Goal: Information Seeking & Learning: Learn about a topic

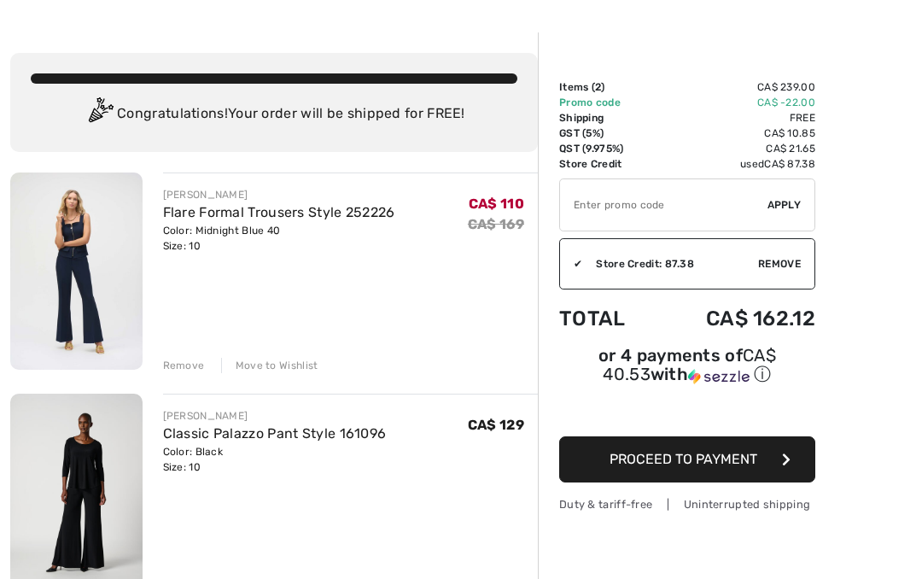
scroll to position [51, 0]
click at [90, 263] on img at bounding box center [76, 270] width 132 height 197
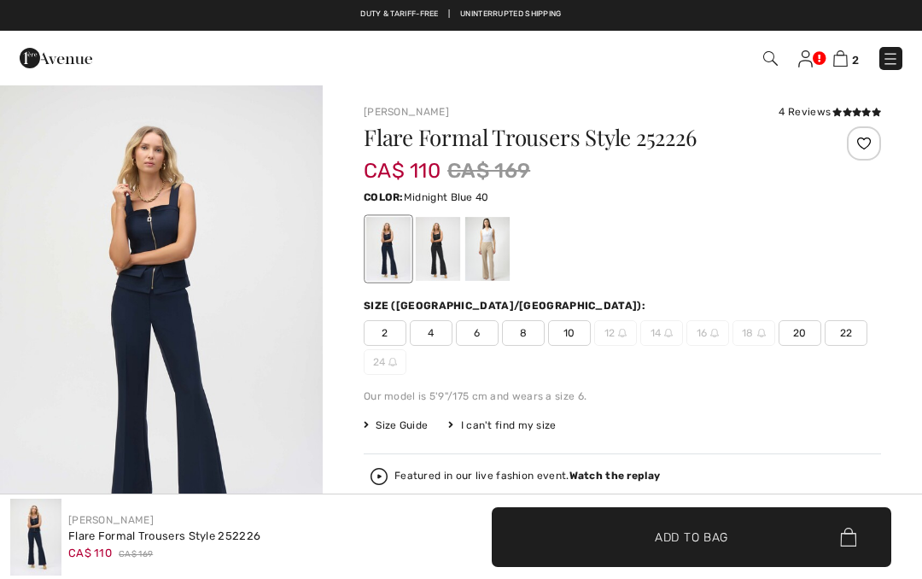
checkbox input "true"
click at [491, 253] on div at bounding box center [487, 249] width 44 height 64
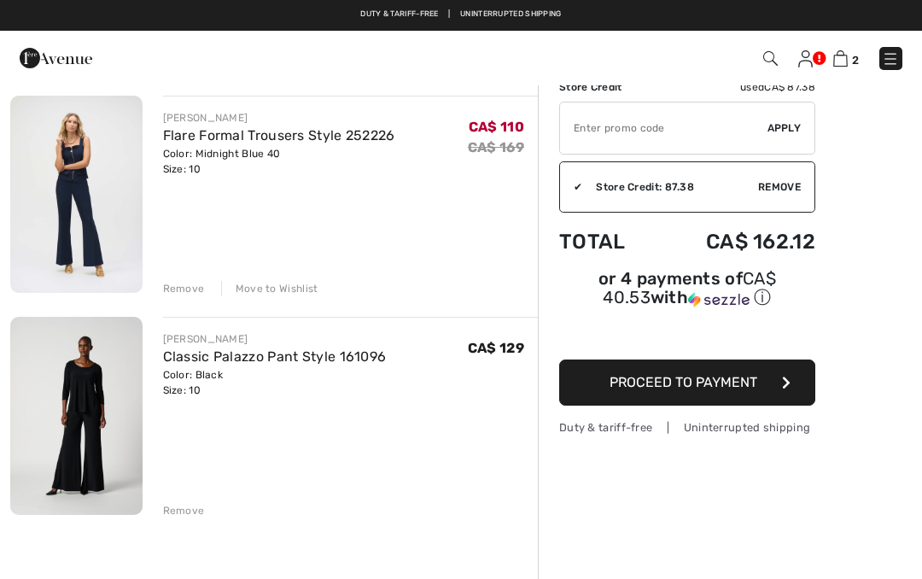
click at [102, 401] on img at bounding box center [76, 416] width 132 height 198
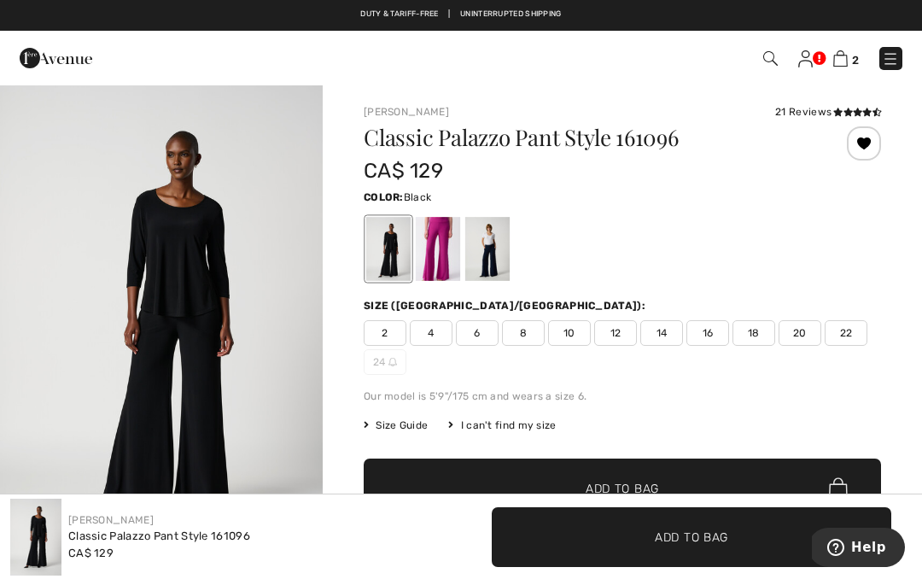
click at [441, 248] on div at bounding box center [438, 249] width 44 height 64
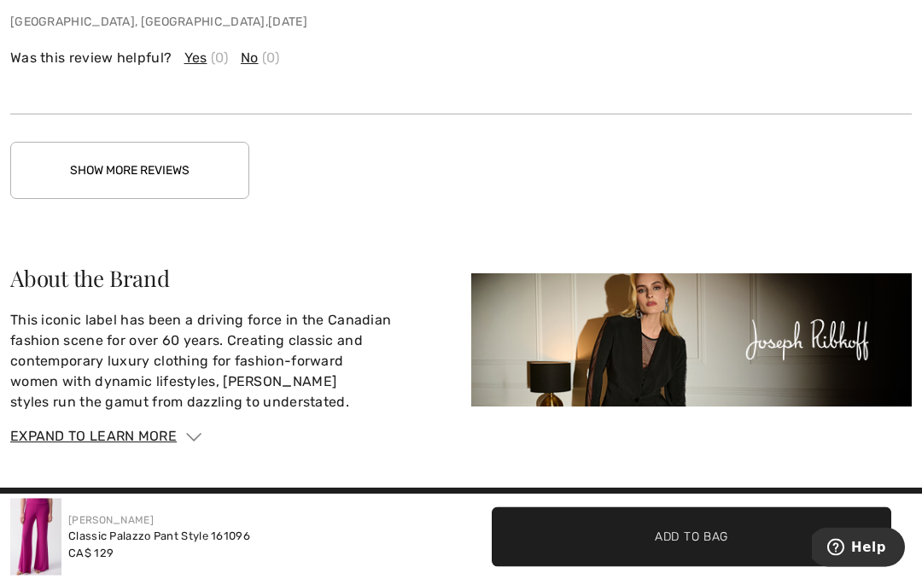
scroll to position [3588, 0]
click at [147, 142] on button "Show More Reviews" at bounding box center [129, 170] width 239 height 57
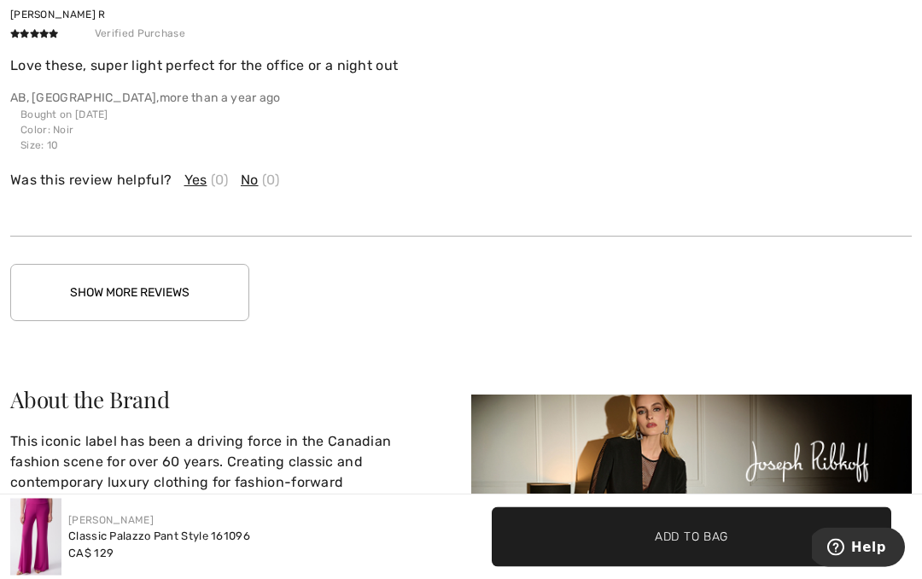
scroll to position [4291, 0]
click at [144, 263] on button "Show More Reviews" at bounding box center [129, 291] width 239 height 57
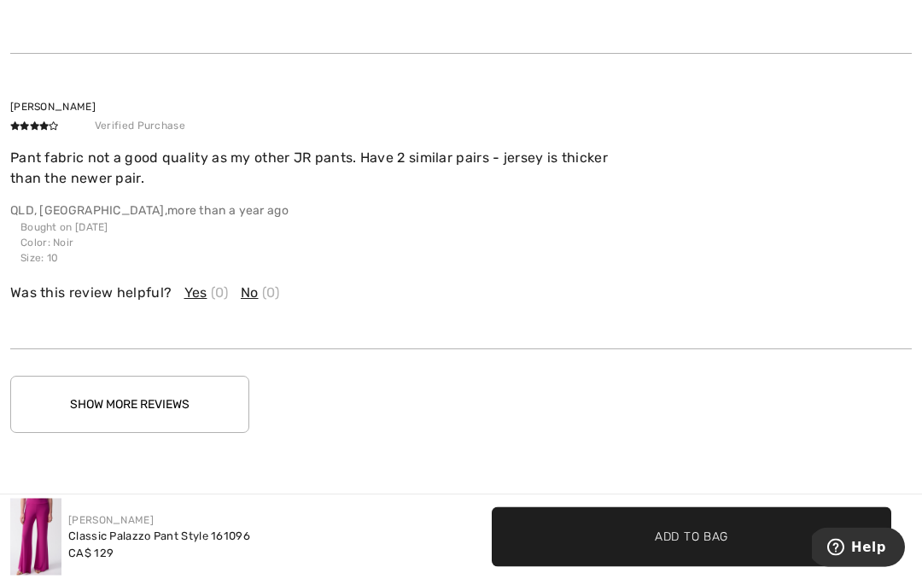
scroll to position [5117, 0]
click at [131, 379] on button "Show More Reviews" at bounding box center [129, 404] width 239 height 57
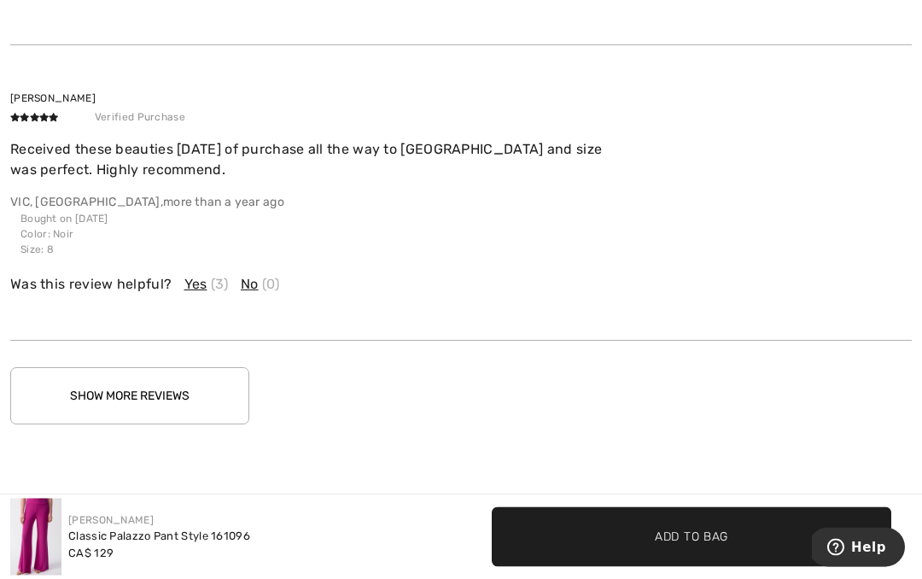
scroll to position [6009, 0]
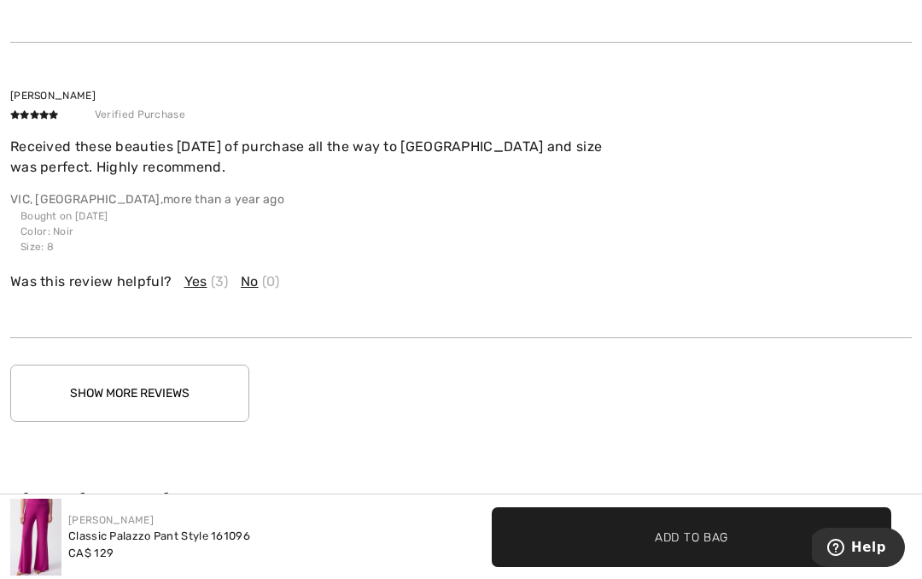
click at [155, 365] on button "Show More Reviews" at bounding box center [129, 393] width 239 height 57
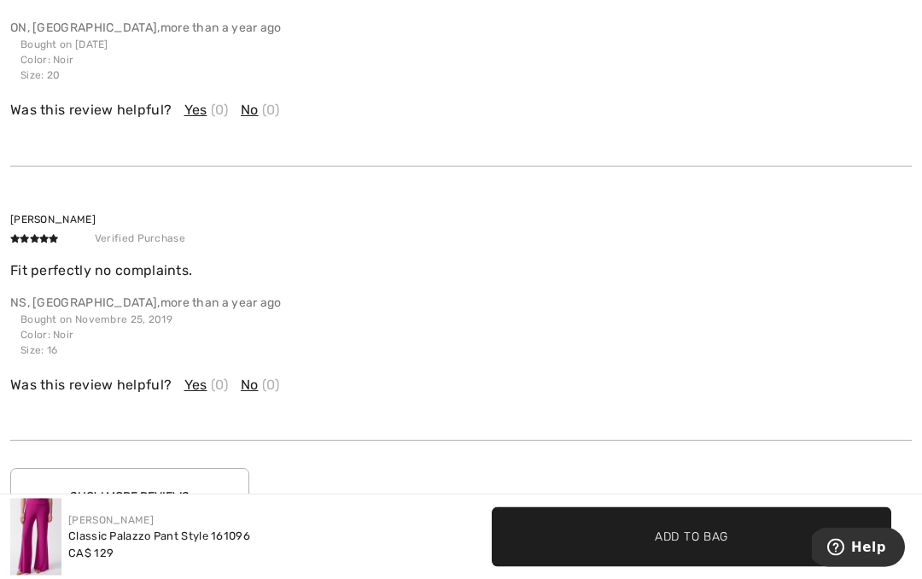
scroll to position [6729, 0]
click at [161, 476] on button "Show More Reviews" at bounding box center [129, 496] width 239 height 57
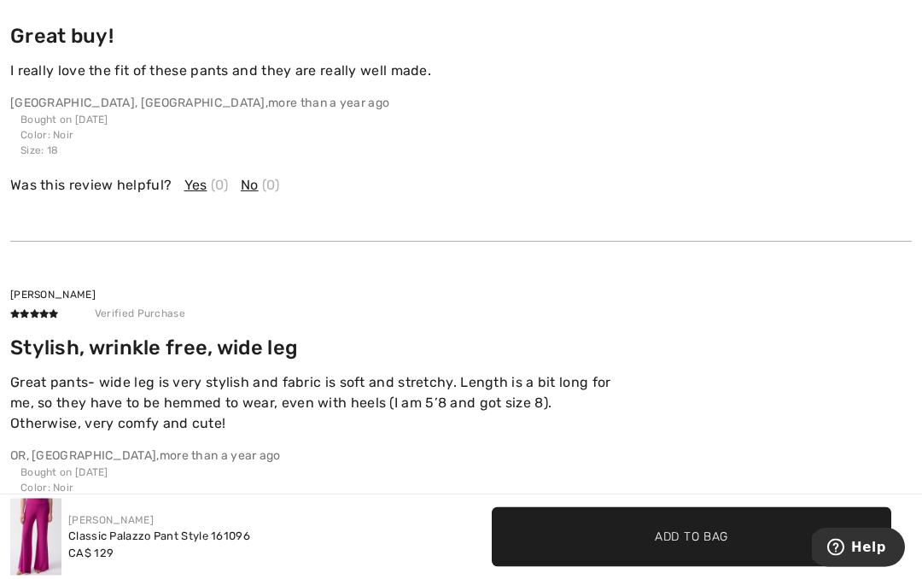
scroll to position [7515, 0]
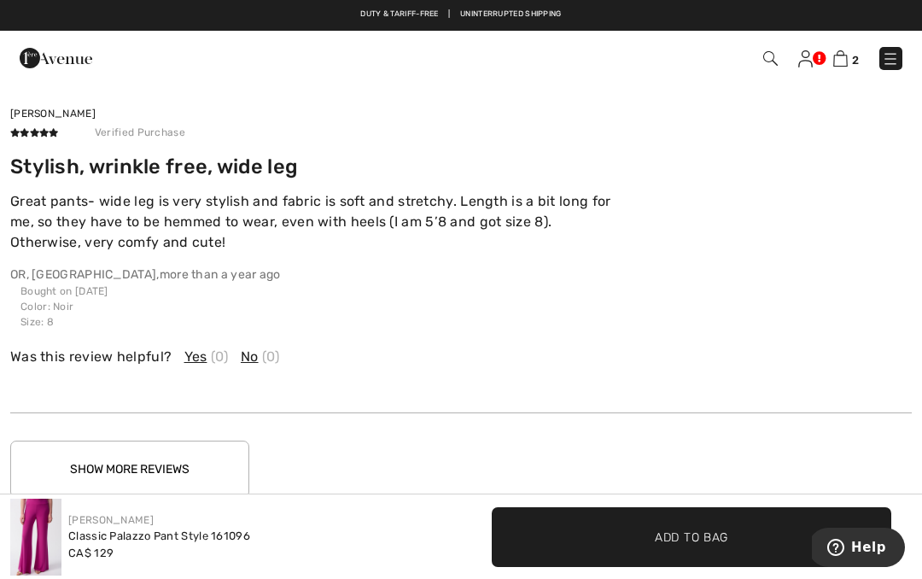
click at [154, 441] on button "Show More Reviews" at bounding box center [129, 469] width 239 height 57
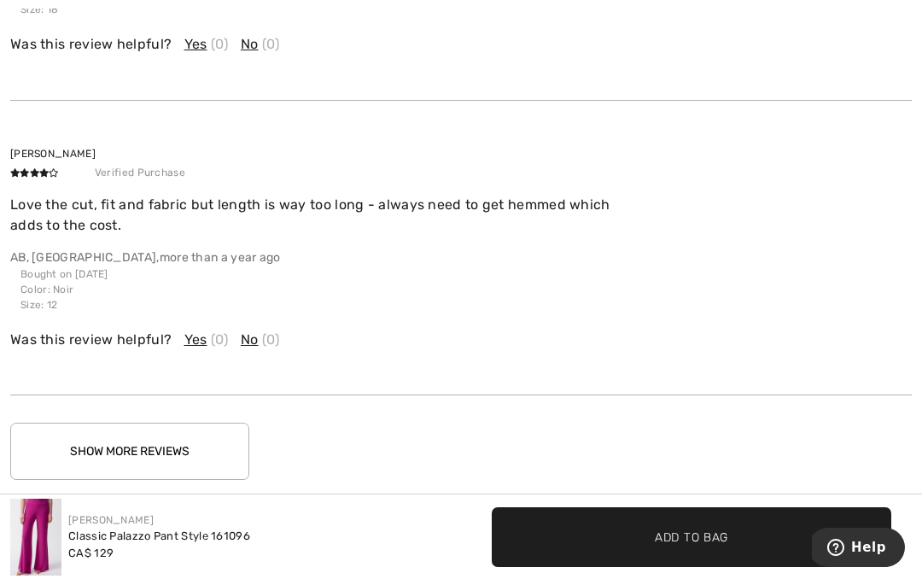
scroll to position [8753, 0]
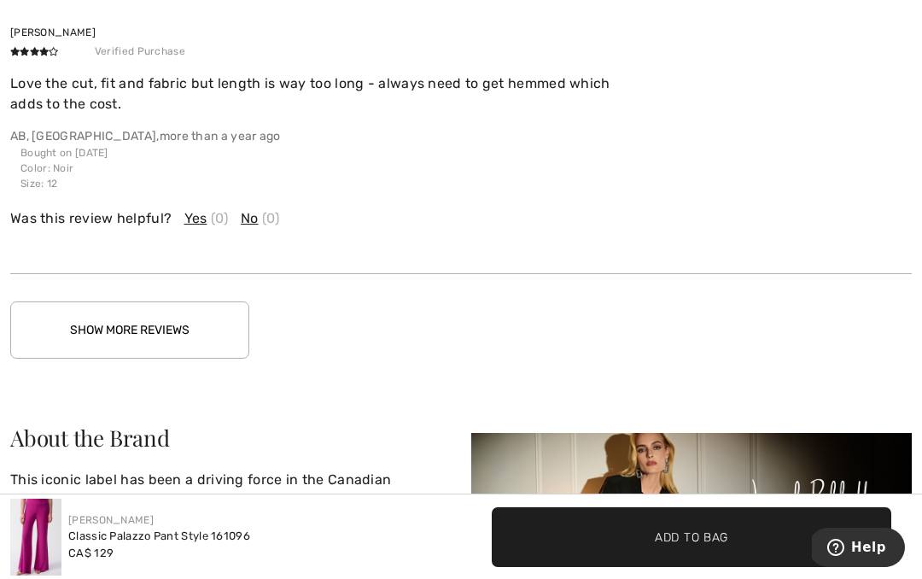
click at [143, 307] on button "Show More Reviews" at bounding box center [129, 329] width 239 height 57
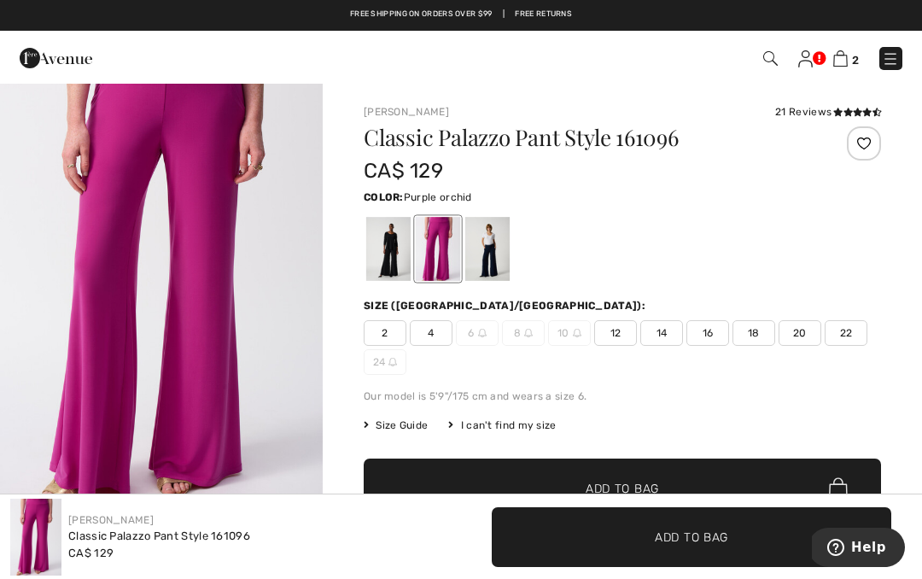
scroll to position [0, 0]
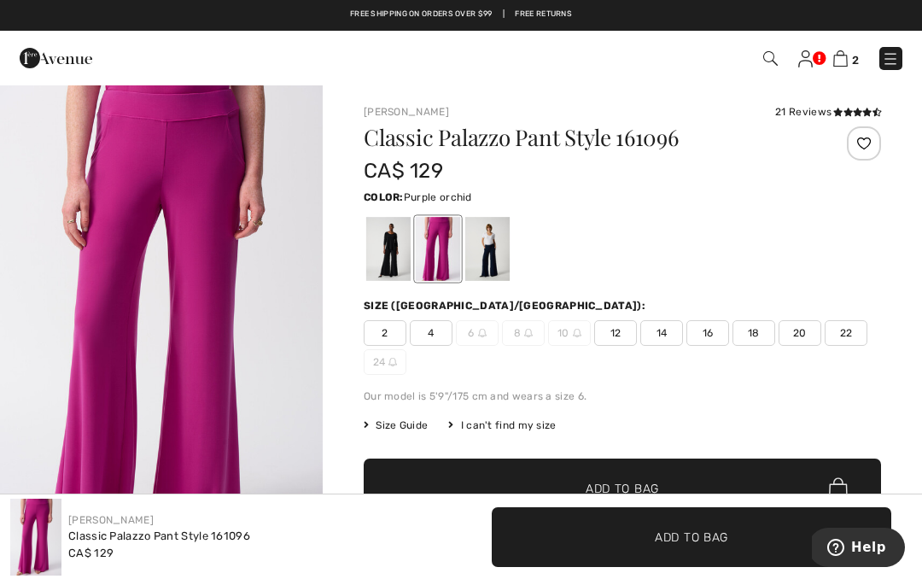
click at [846, 60] on img at bounding box center [840, 58] width 15 height 16
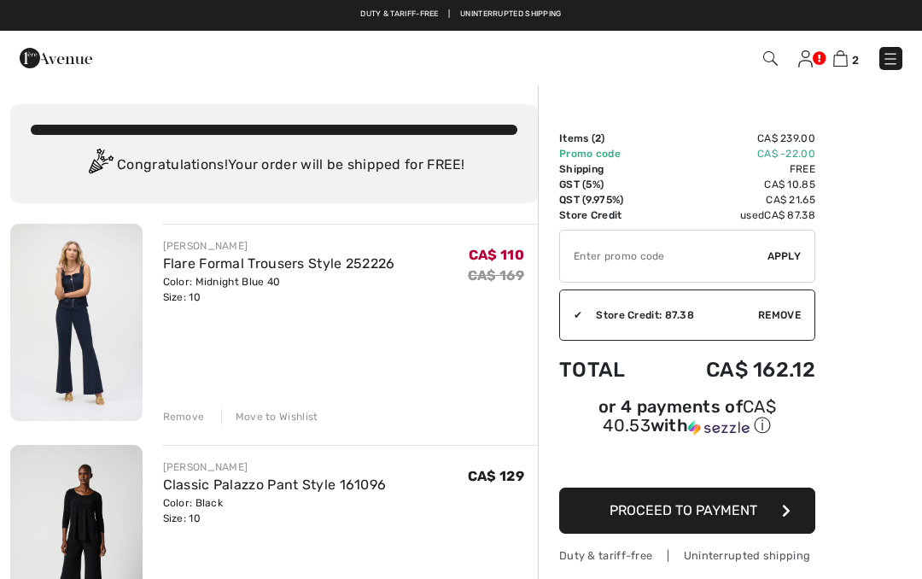
click at [97, 337] on img at bounding box center [76, 322] width 132 height 197
click at [93, 334] on img at bounding box center [76, 322] width 132 height 197
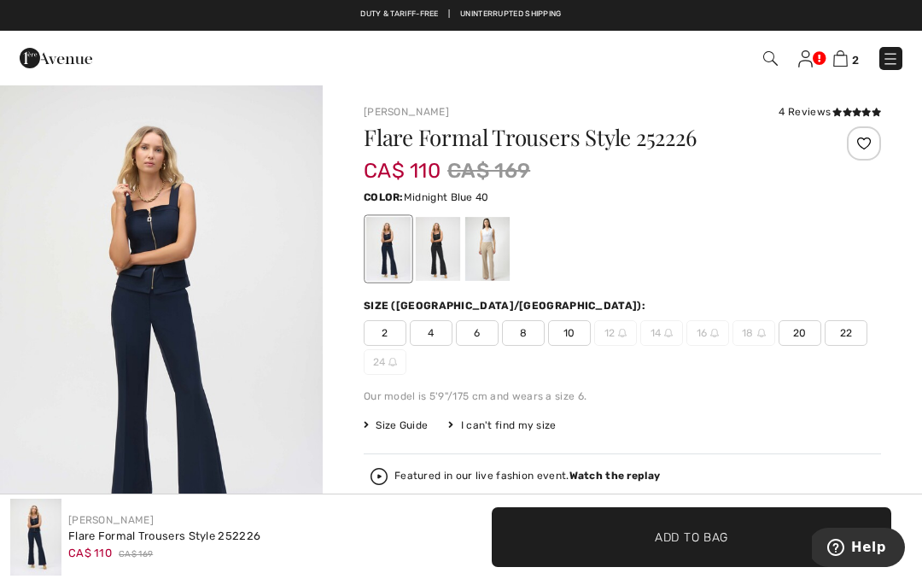
click at [493, 244] on div at bounding box center [487, 249] width 44 height 64
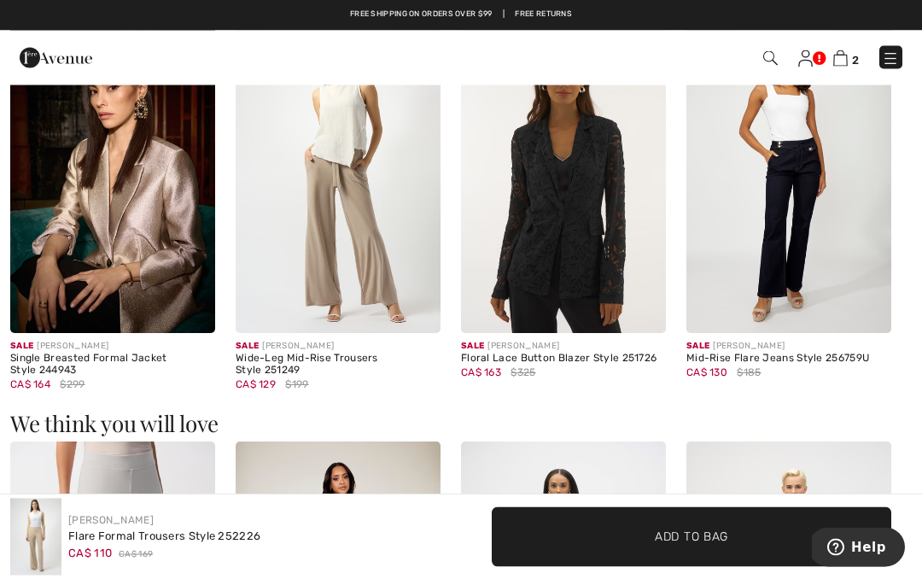
scroll to position [1167, 0]
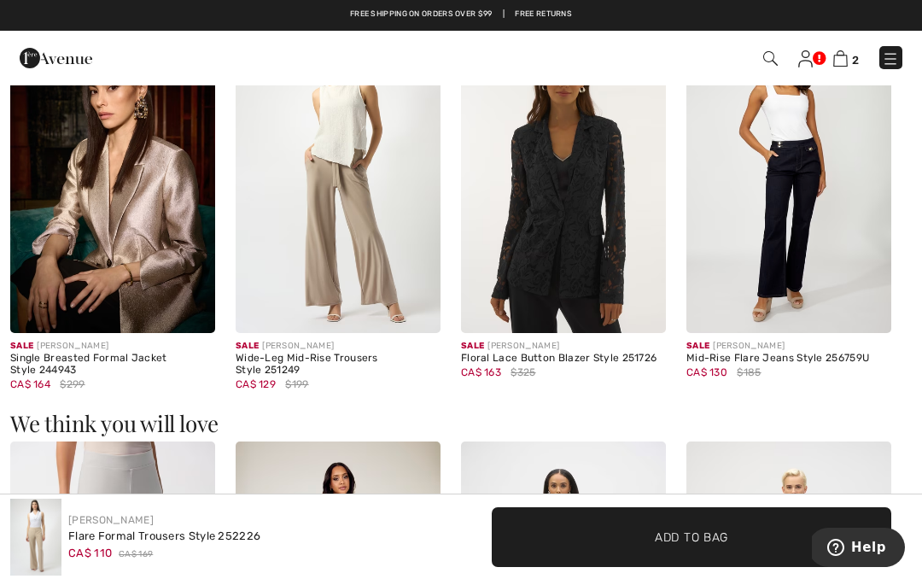
click at [797, 184] on img at bounding box center [788, 179] width 205 height 307
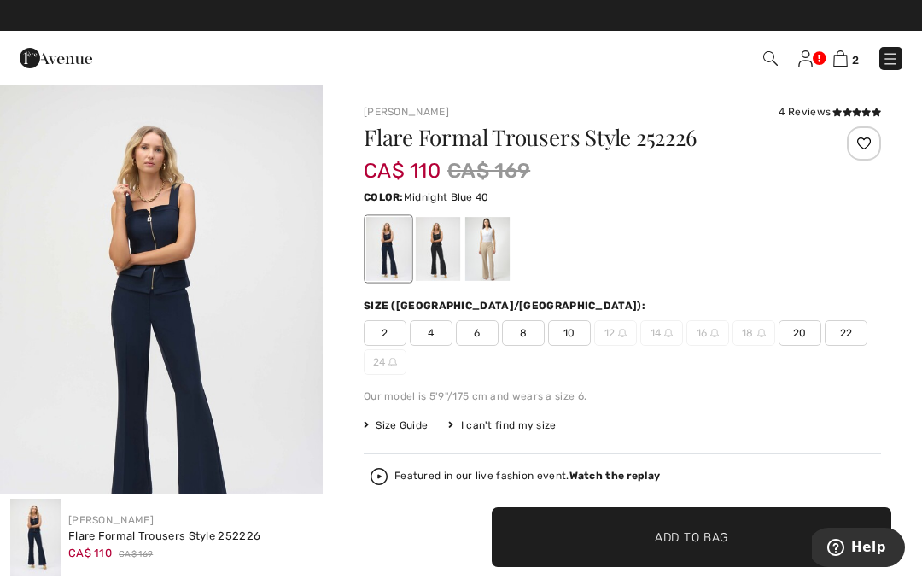
click at [803, 65] on img at bounding box center [805, 58] width 15 height 17
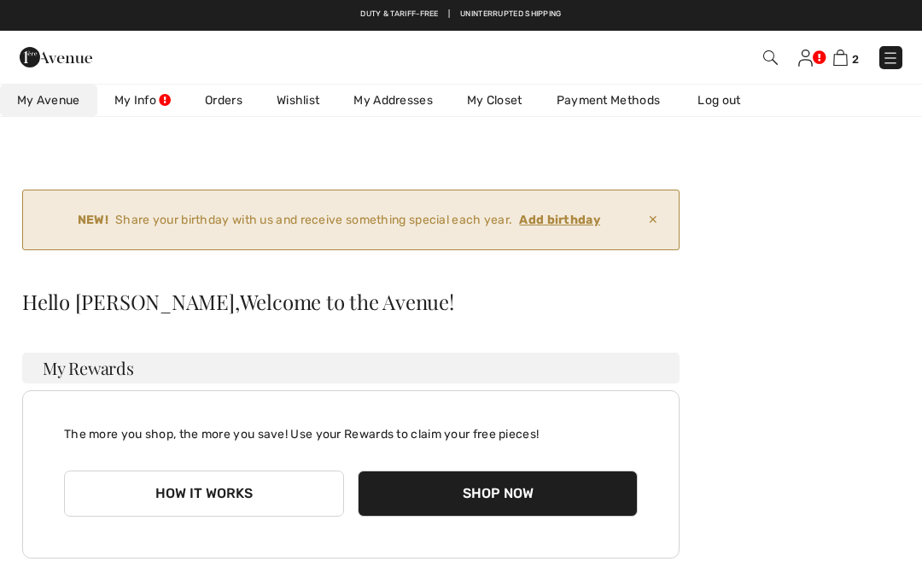
click at [44, 102] on span "My Avenue" at bounding box center [48, 100] width 63 height 18
click at [307, 96] on link "Wishlist" at bounding box center [298, 101] width 77 height 32
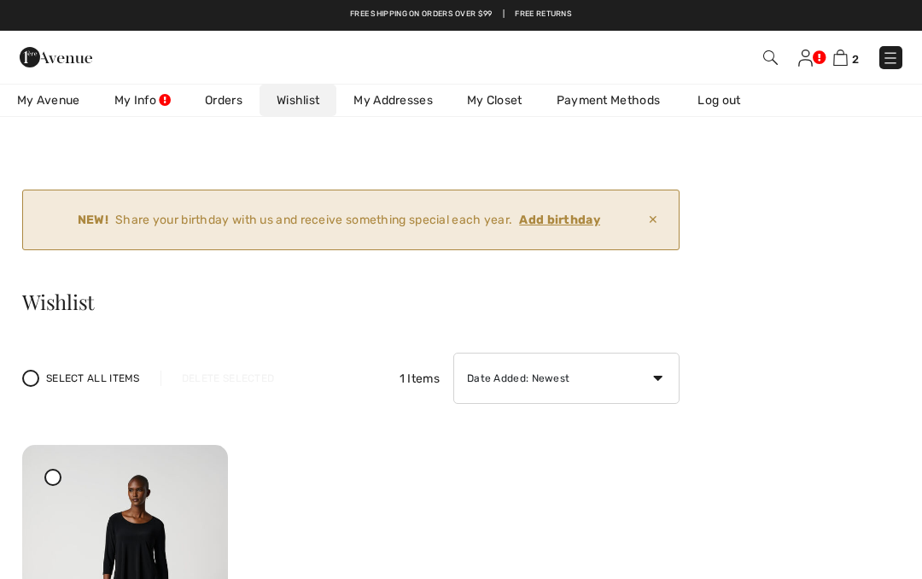
click at [498, 102] on link "My Closet" at bounding box center [495, 101] width 90 height 32
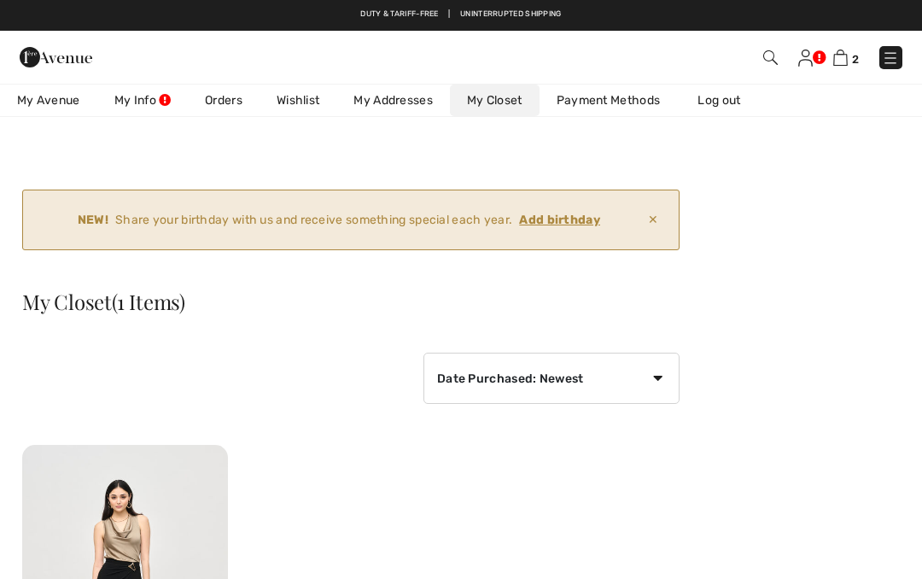
click at [77, 65] on img at bounding box center [56, 57] width 73 height 34
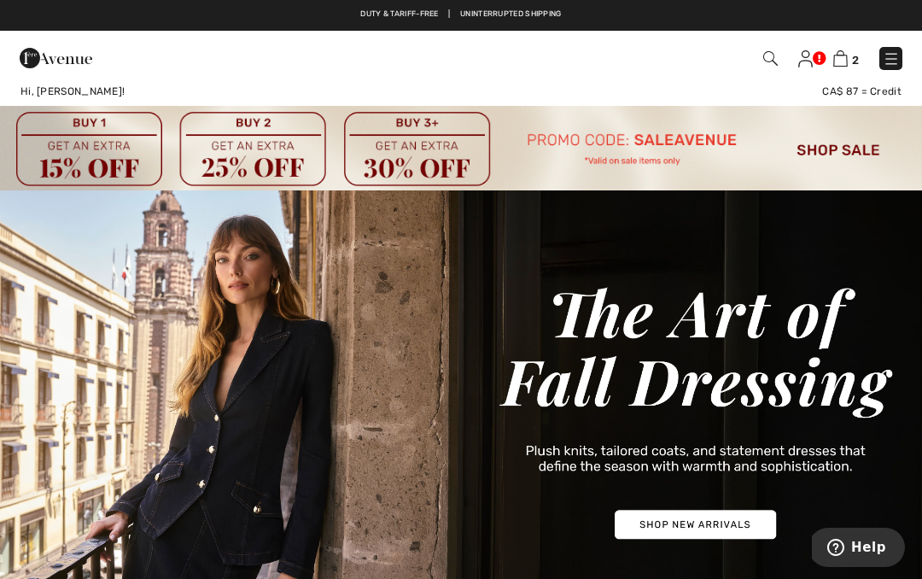
click at [849, 161] on img at bounding box center [461, 148] width 922 height 85
click at [841, 147] on img at bounding box center [461, 148] width 922 height 85
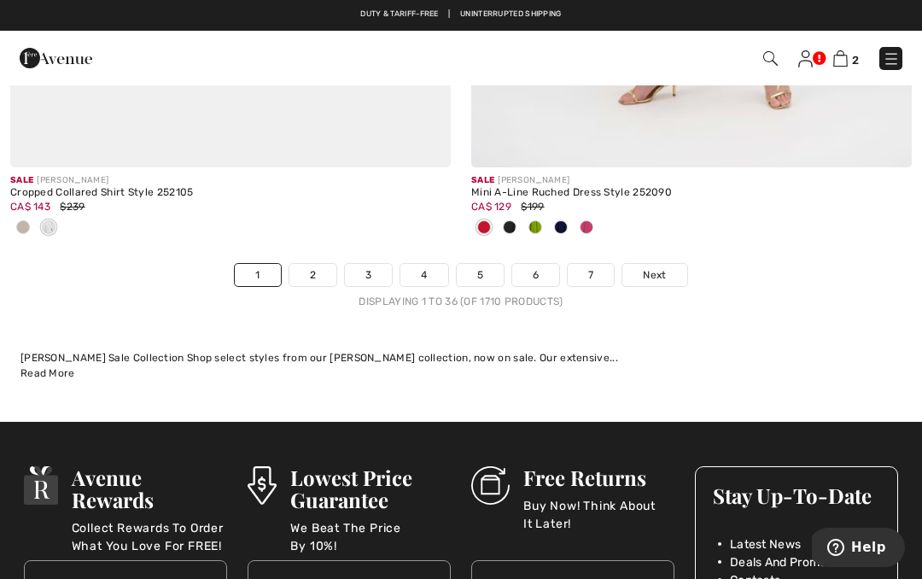
scroll to position [13799, 0]
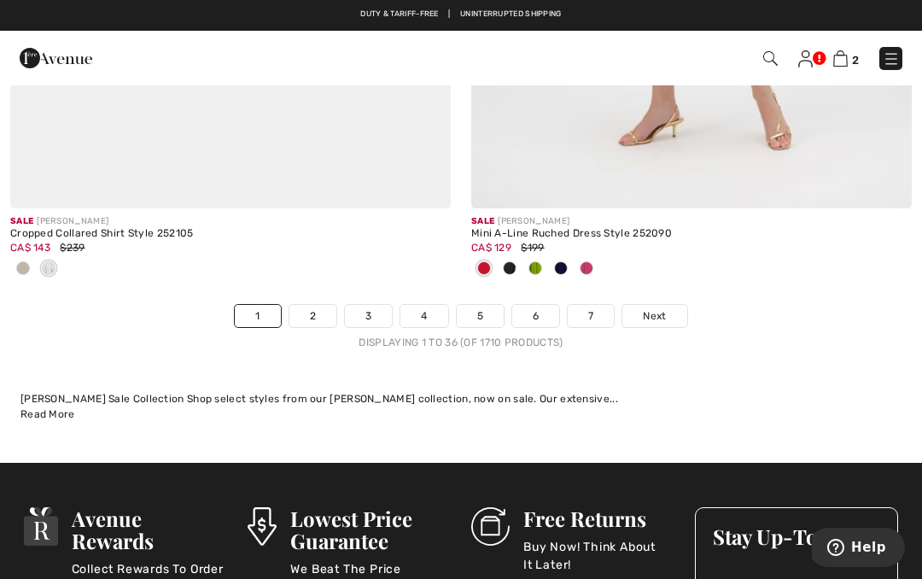
click at [657, 308] on span "Next" at bounding box center [654, 315] width 23 height 15
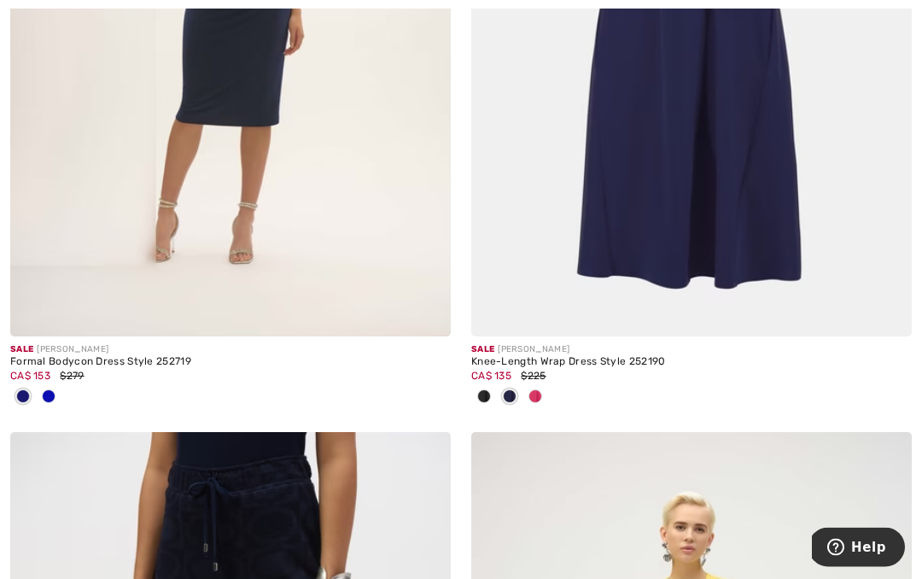
scroll to position [2879, 0]
click at [548, 394] on div at bounding box center [691, 397] width 441 height 28
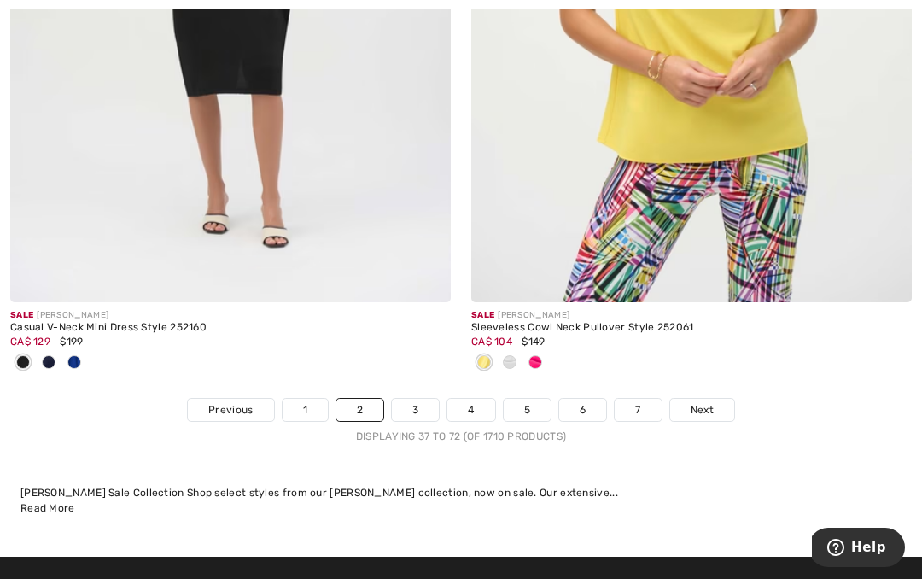
scroll to position [14132, 0]
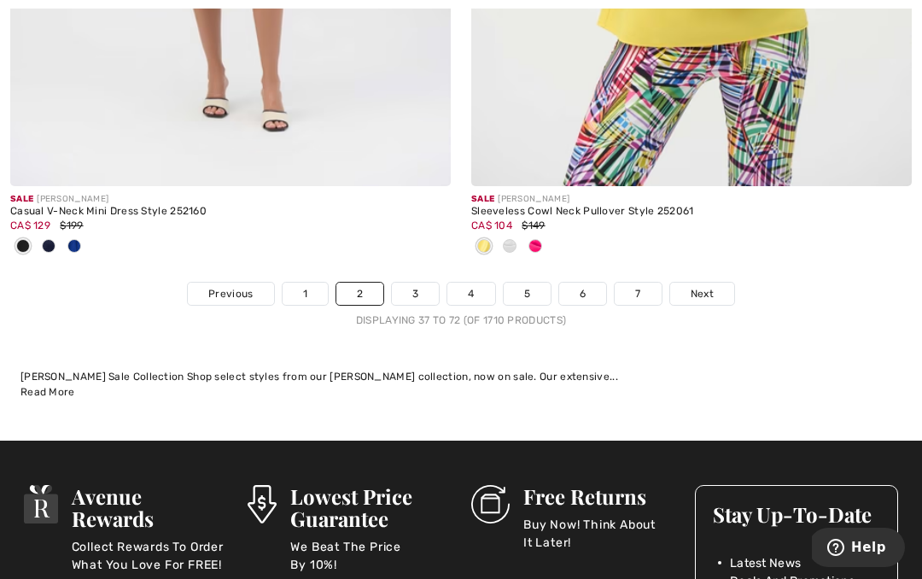
click at [708, 286] on span "Next" at bounding box center [702, 293] width 23 height 15
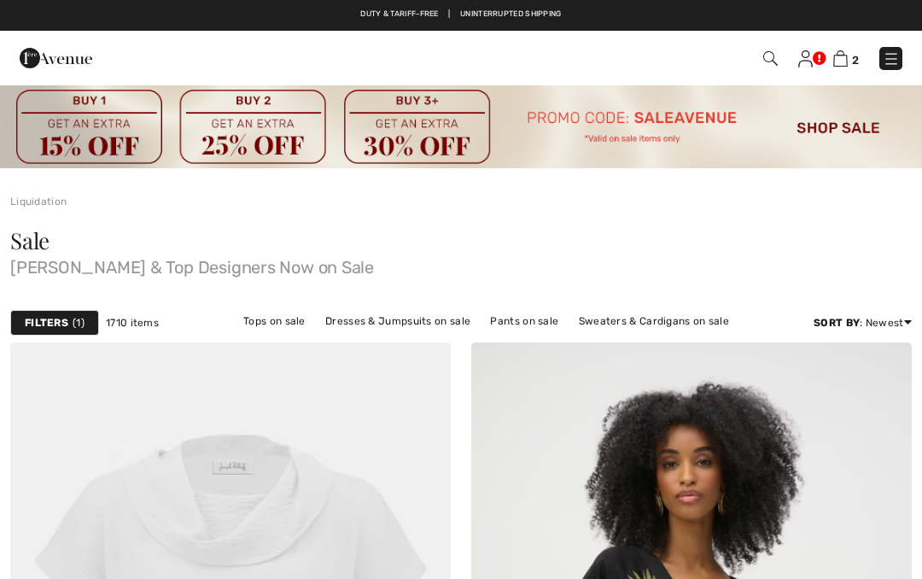
checkbox input "true"
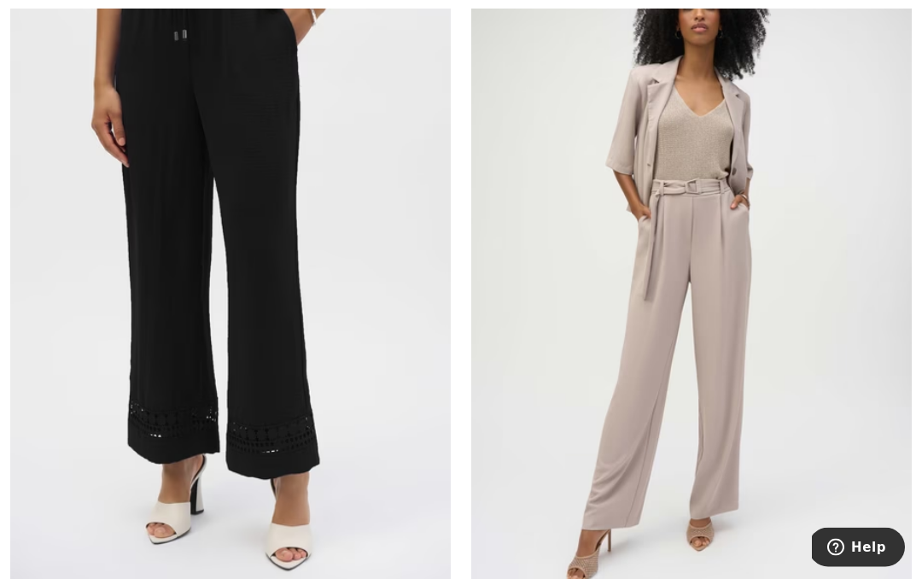
scroll to position [5062, 0]
click at [661, 330] on img at bounding box center [691, 266] width 441 height 661
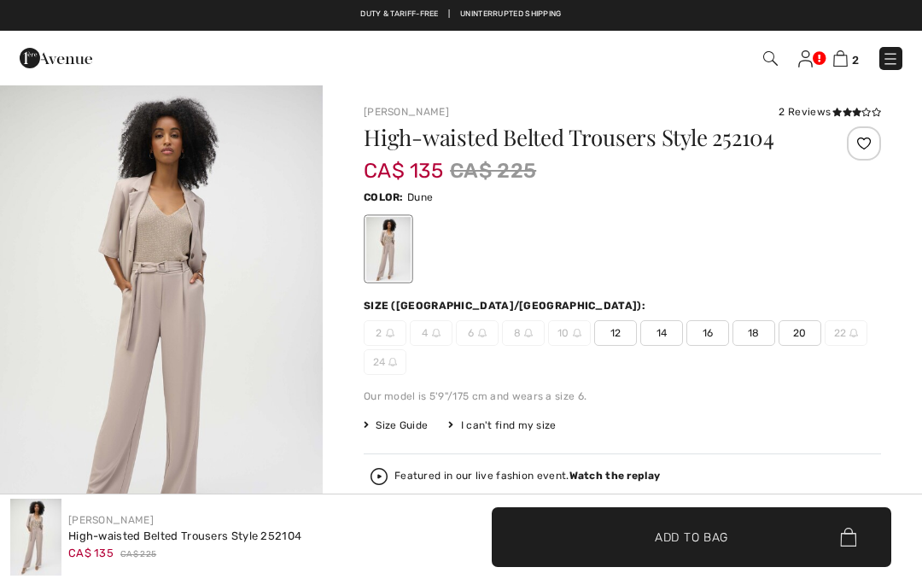
checkbox input "true"
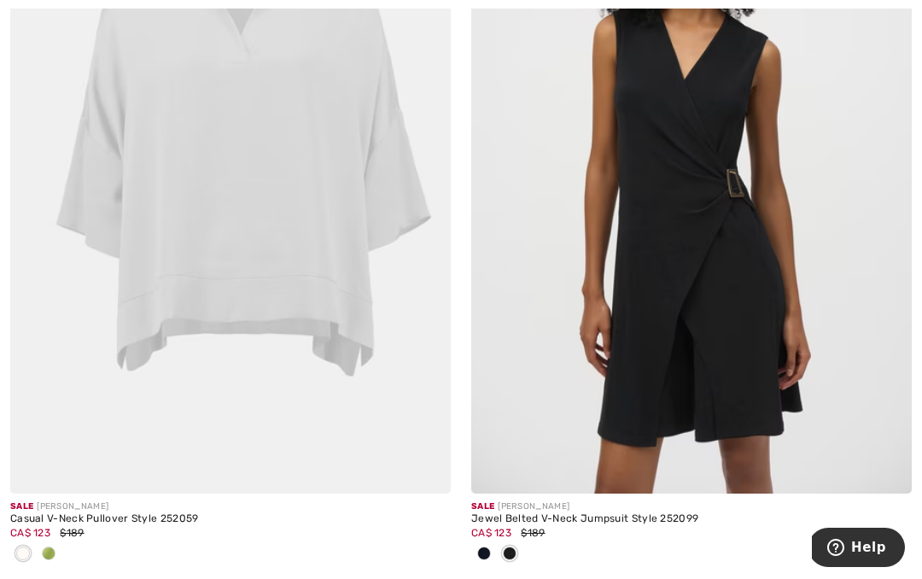
scroll to position [12962, 0]
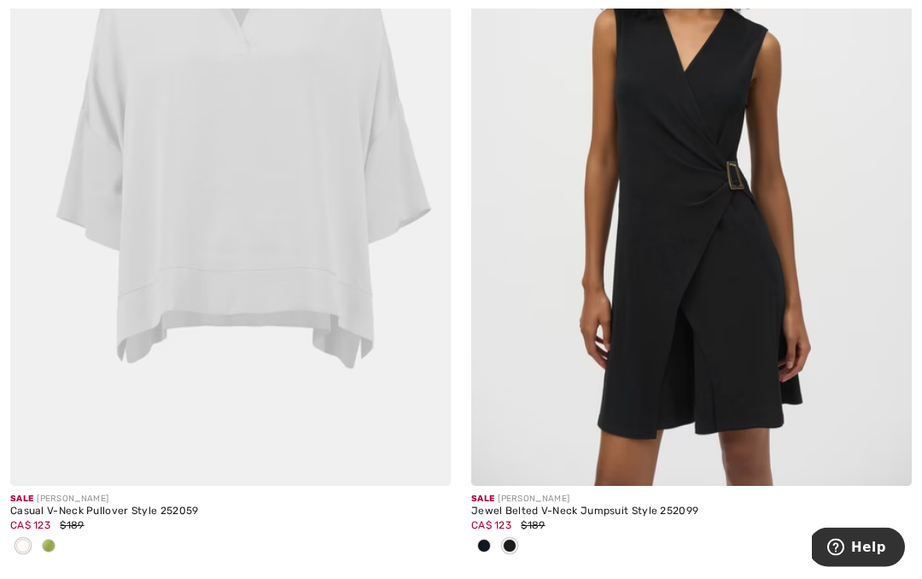
click at [691, 310] on img at bounding box center [691, 156] width 441 height 661
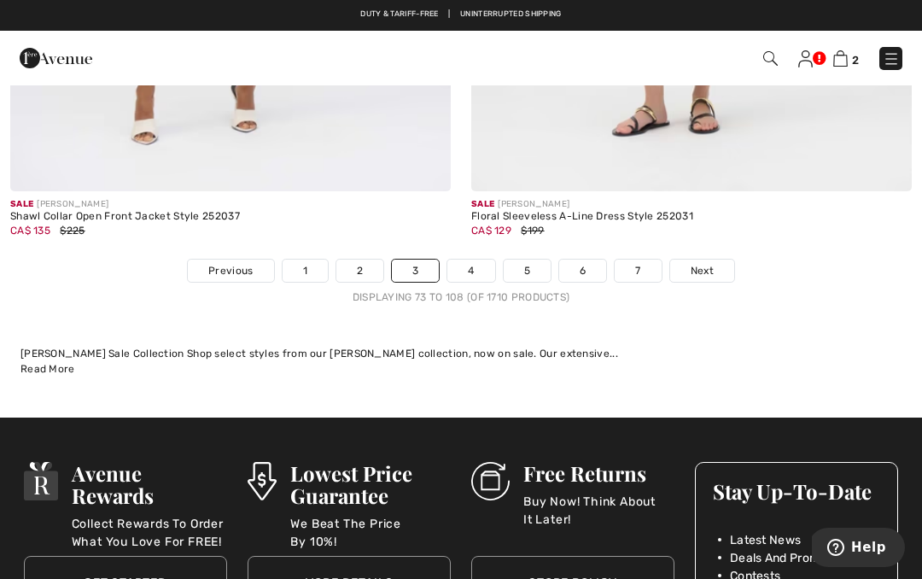
scroll to position [14045, 0]
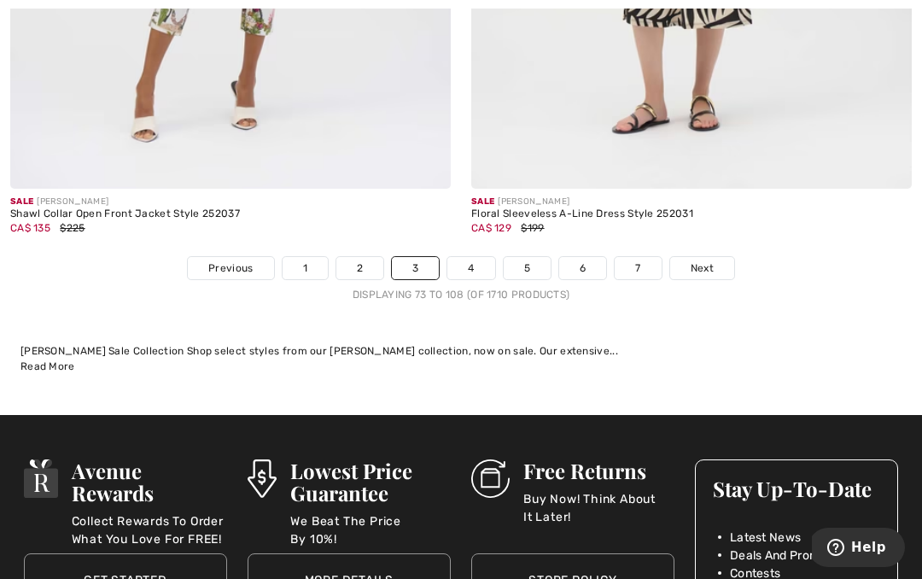
click at [710, 260] on span "Next" at bounding box center [702, 267] width 23 height 15
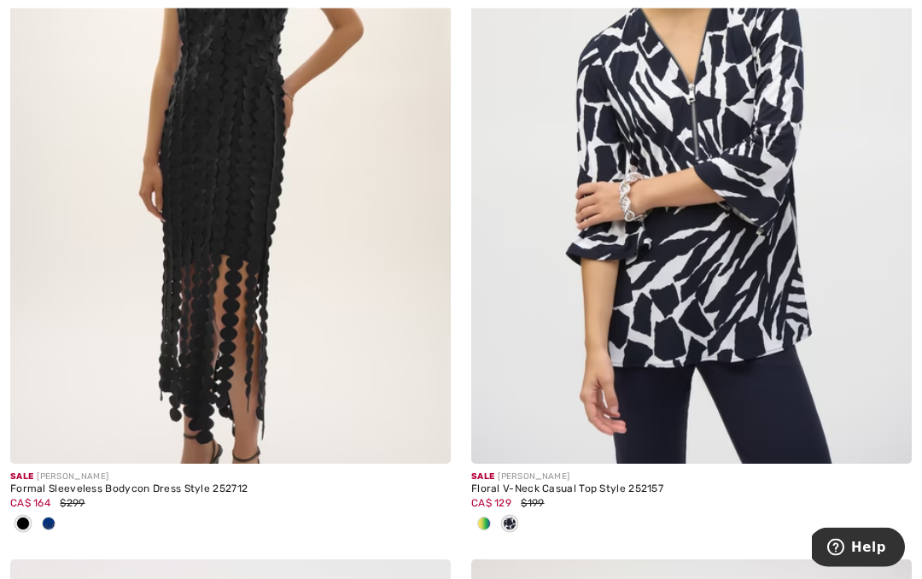
scroll to position [3512, 0]
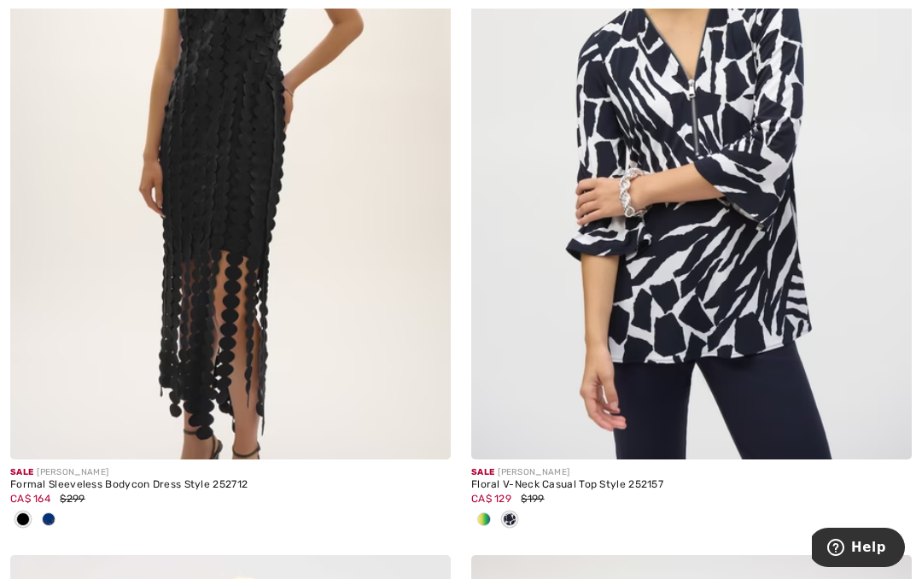
click at [58, 509] on div at bounding box center [49, 520] width 26 height 28
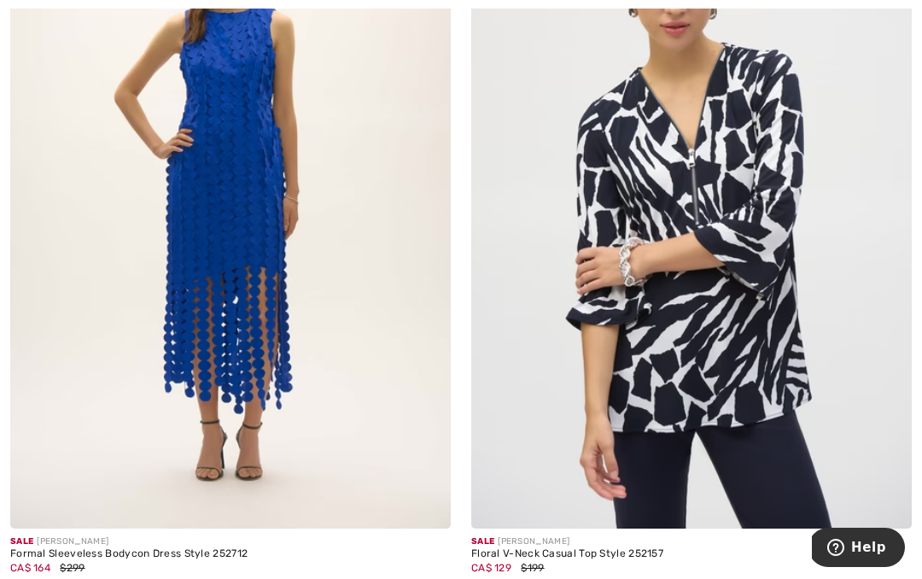
scroll to position [3443, 0]
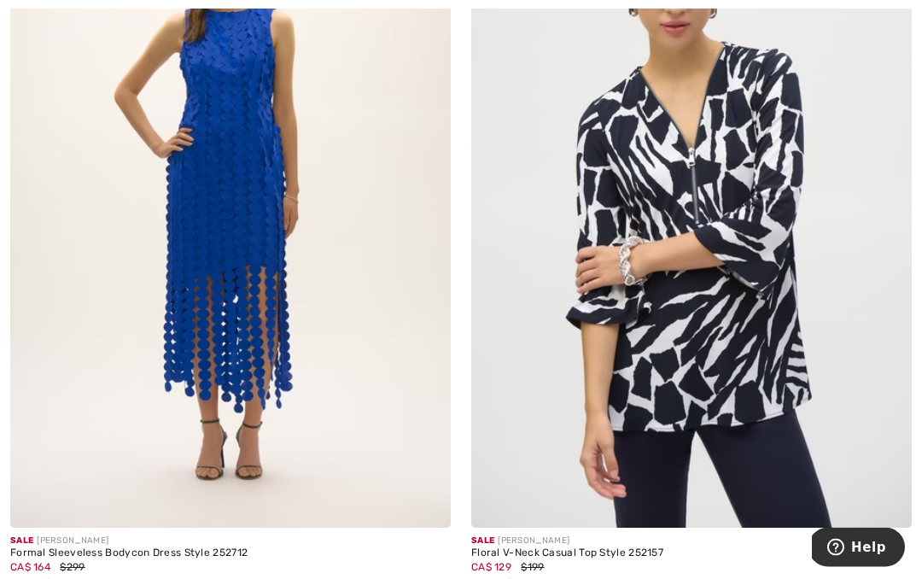
click at [32, 575] on div at bounding box center [23, 589] width 26 height 28
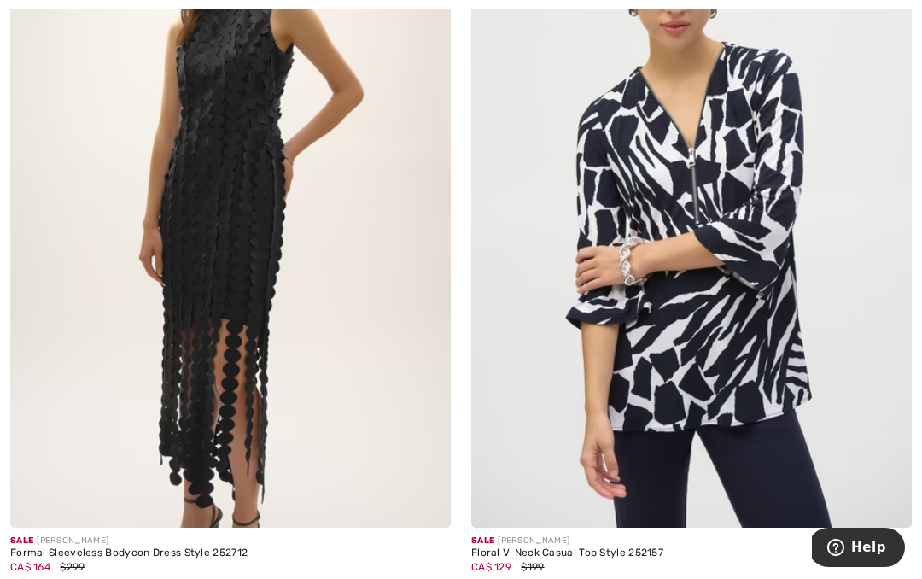
click at [409, 356] on img at bounding box center [230, 197] width 441 height 661
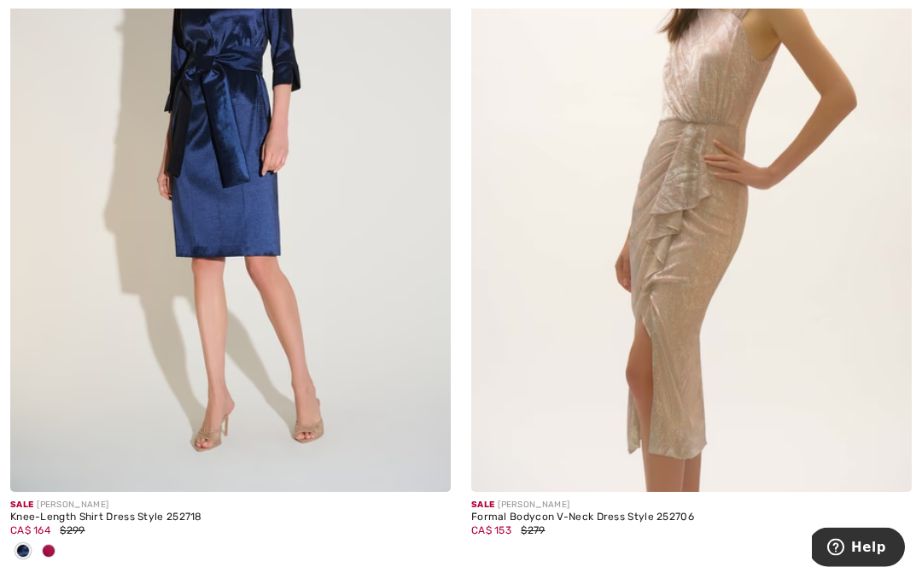
scroll to position [6792, 0]
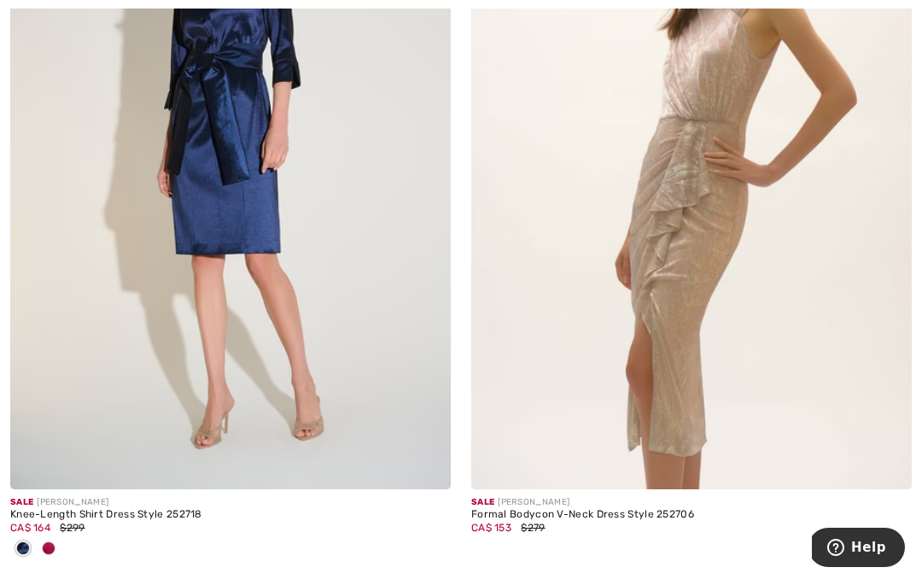
click at [55, 542] on span at bounding box center [49, 548] width 14 height 14
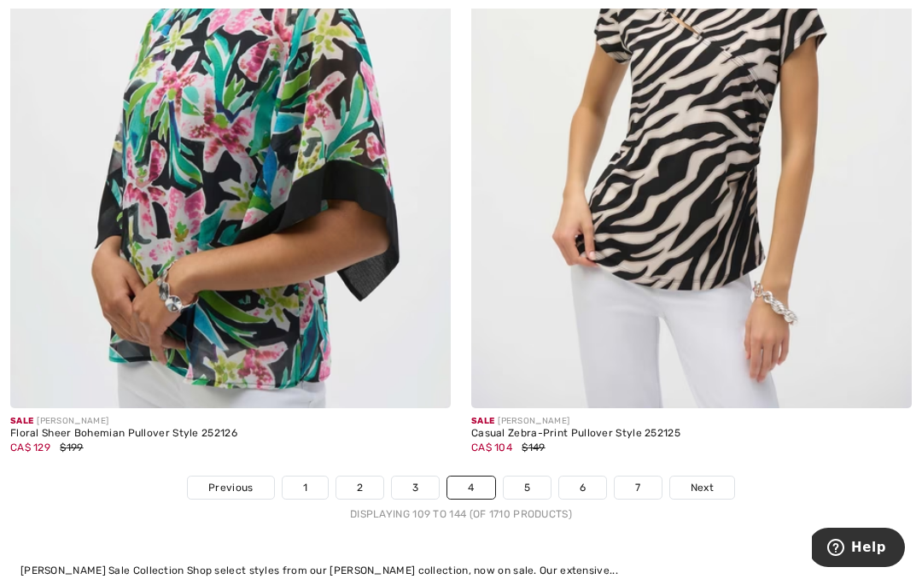
scroll to position [13661, 0]
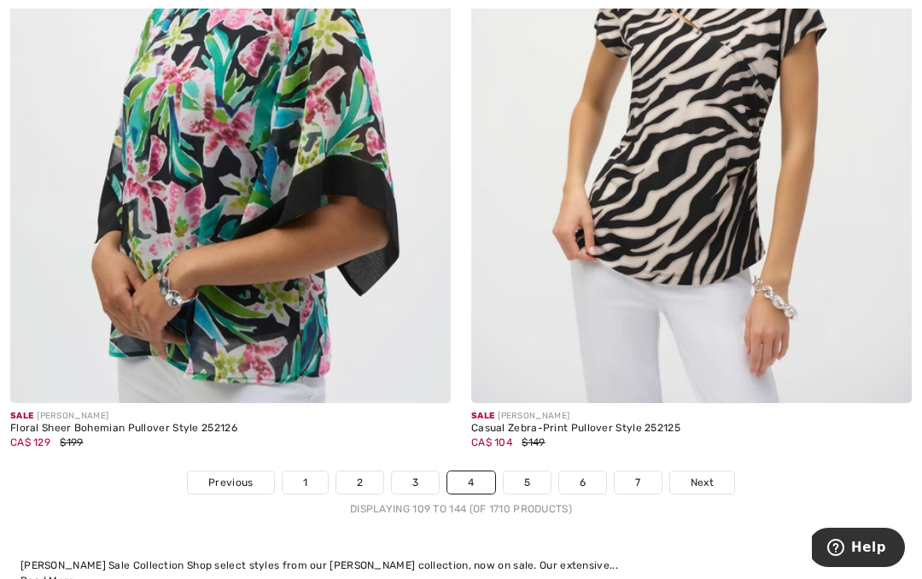
click at [708, 475] on span "Next" at bounding box center [702, 482] width 23 height 15
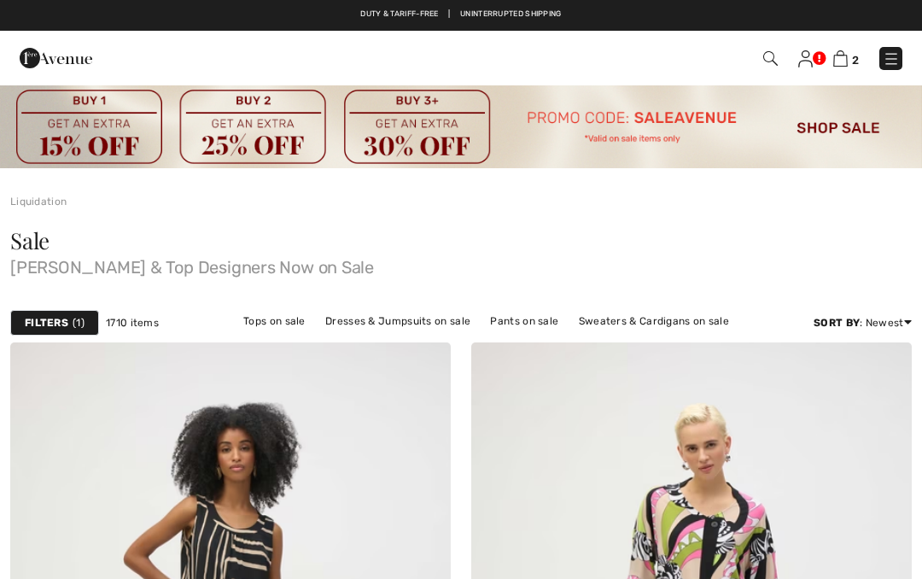
checkbox input "true"
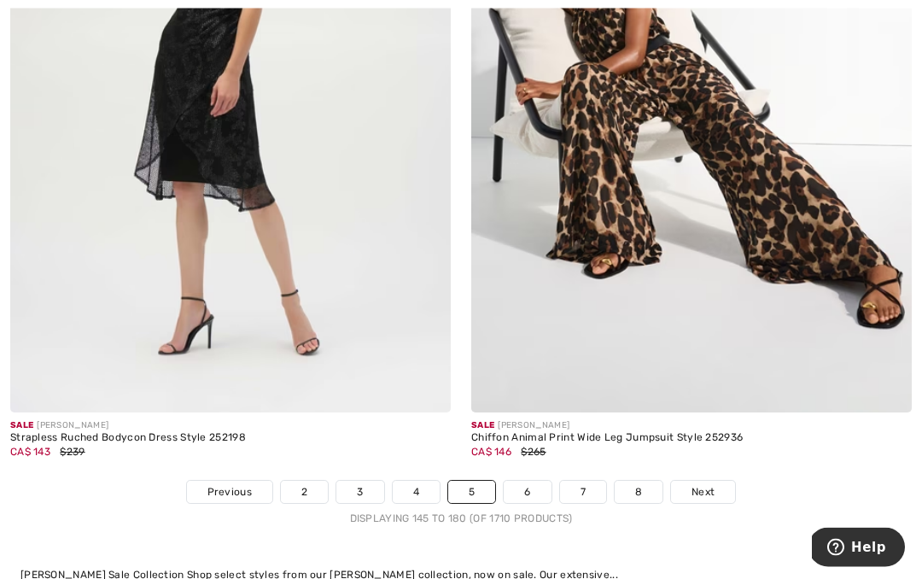
scroll to position [13624, 0]
click at [714, 484] on span "Next" at bounding box center [703, 491] width 23 height 15
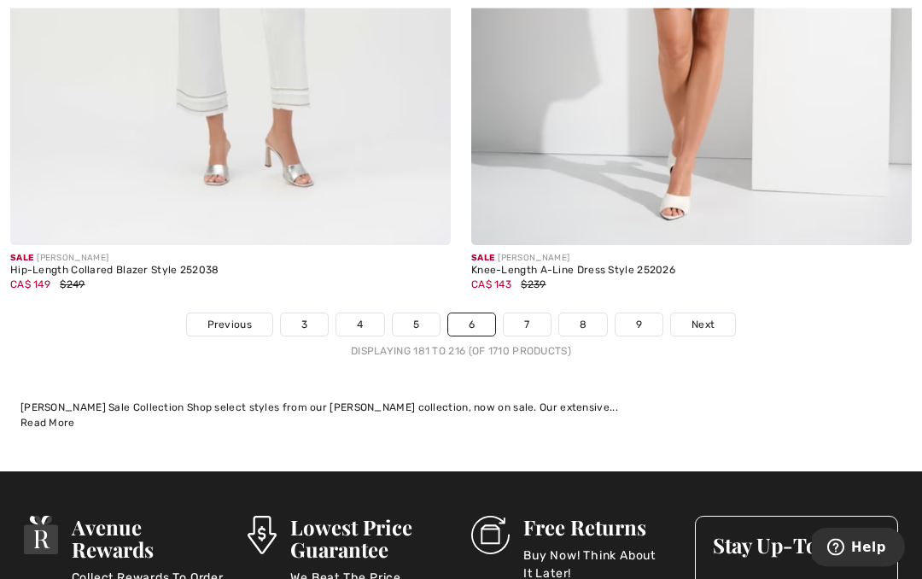
scroll to position [13485, 0]
click at [706, 317] on span "Next" at bounding box center [703, 324] width 23 height 15
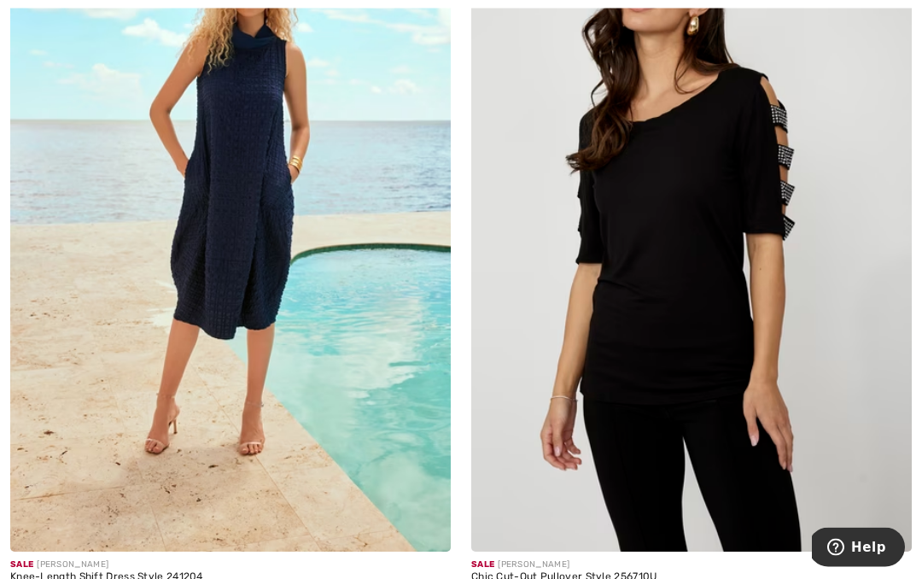
scroll to position [9041, 0]
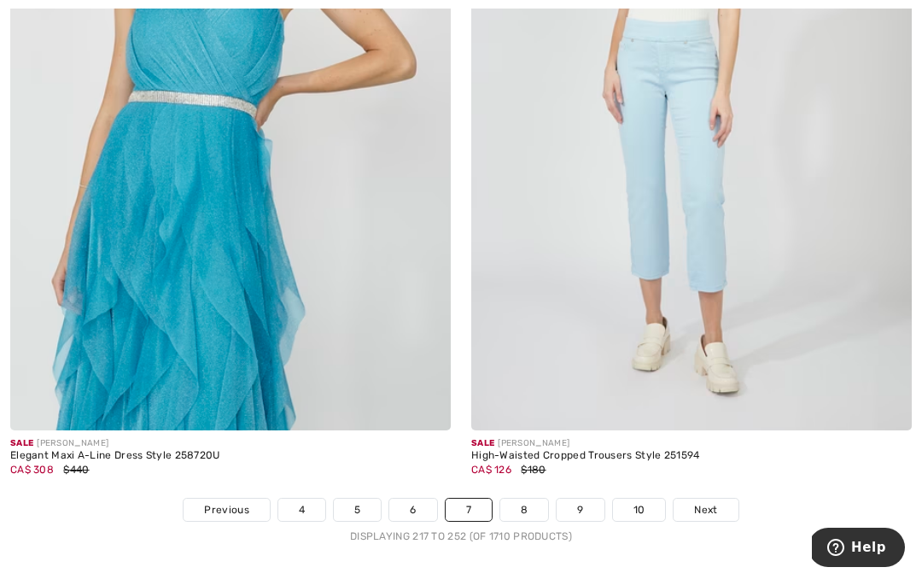
scroll to position [13772, 0]
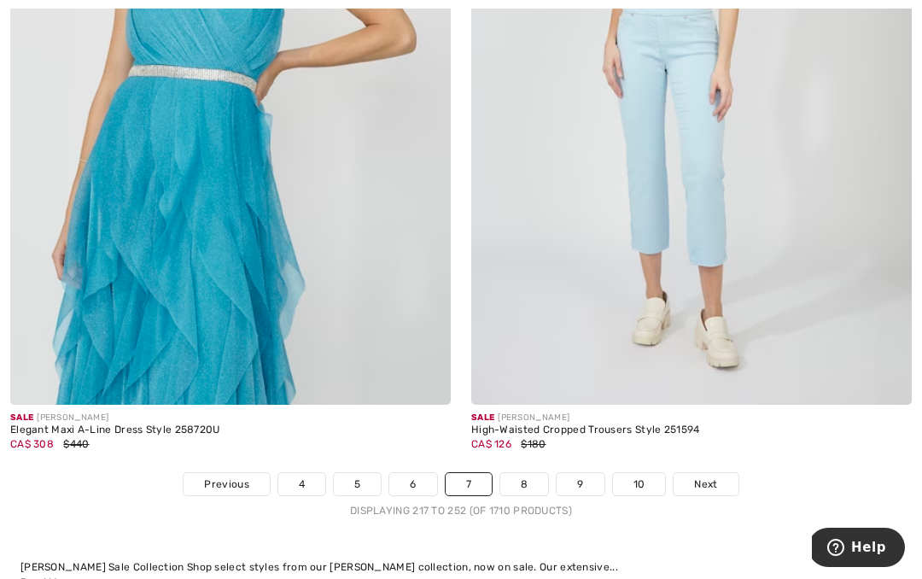
click at [709, 476] on span "Next" at bounding box center [705, 483] width 23 height 15
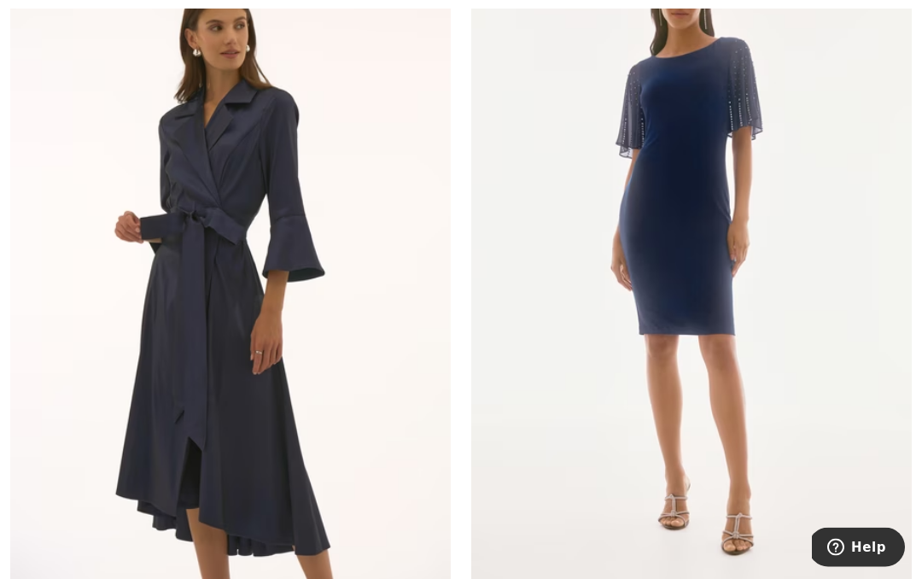
scroll to position [13583, 0]
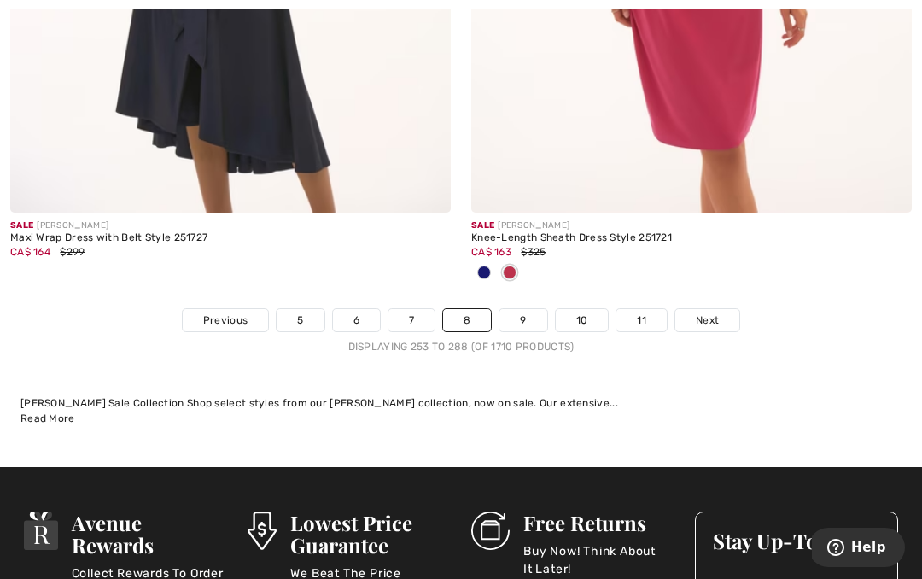
scroll to position [13961, 0]
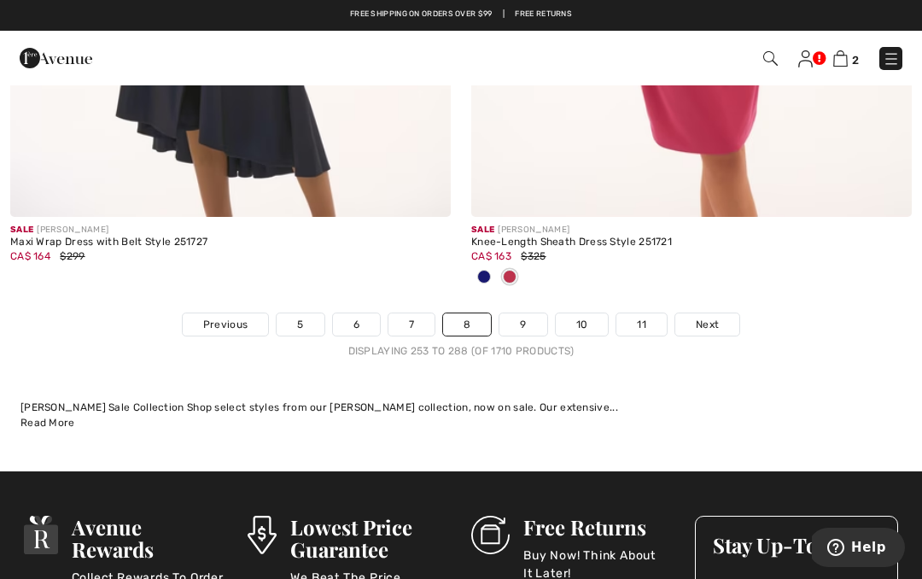
click at [715, 317] on span "Next" at bounding box center [707, 324] width 23 height 15
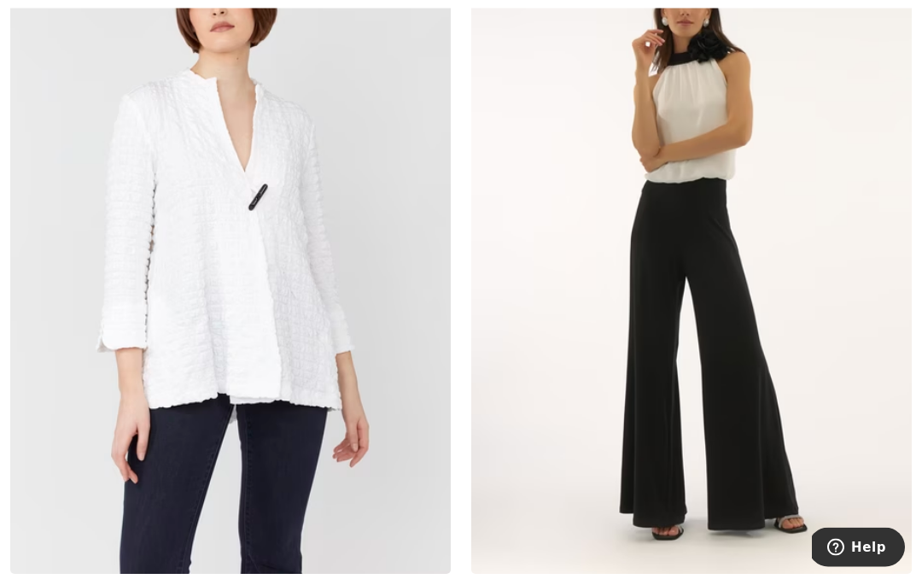
scroll to position [6627, 0]
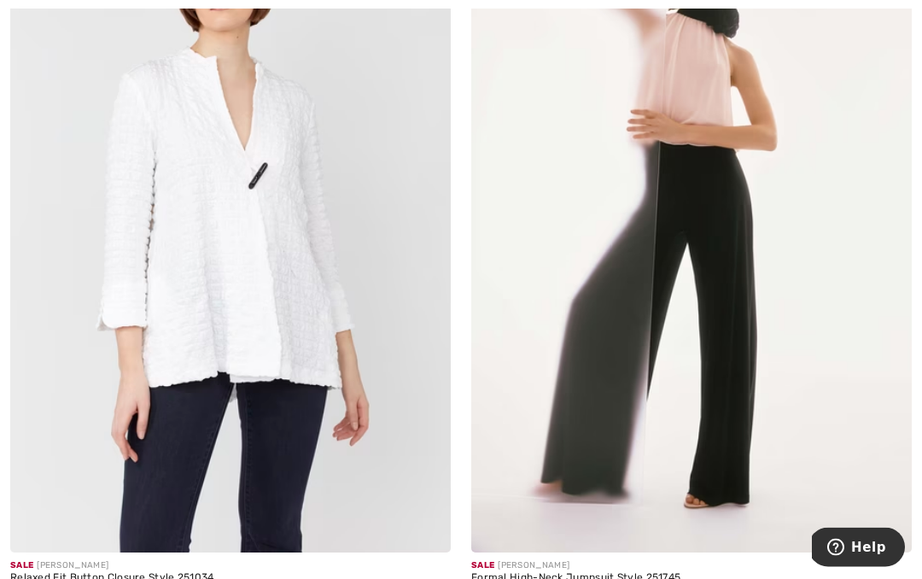
scroll to position [6647, 0]
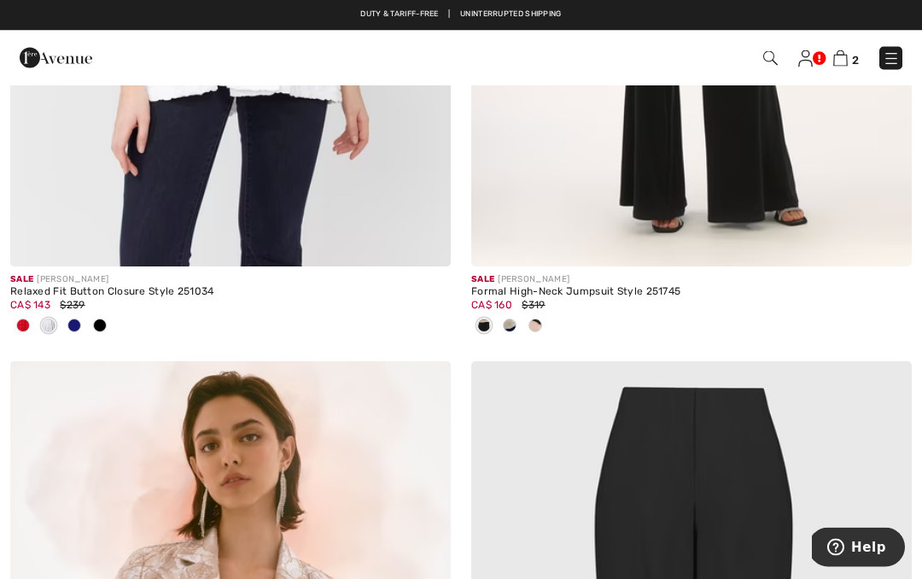
scroll to position [6933, 0]
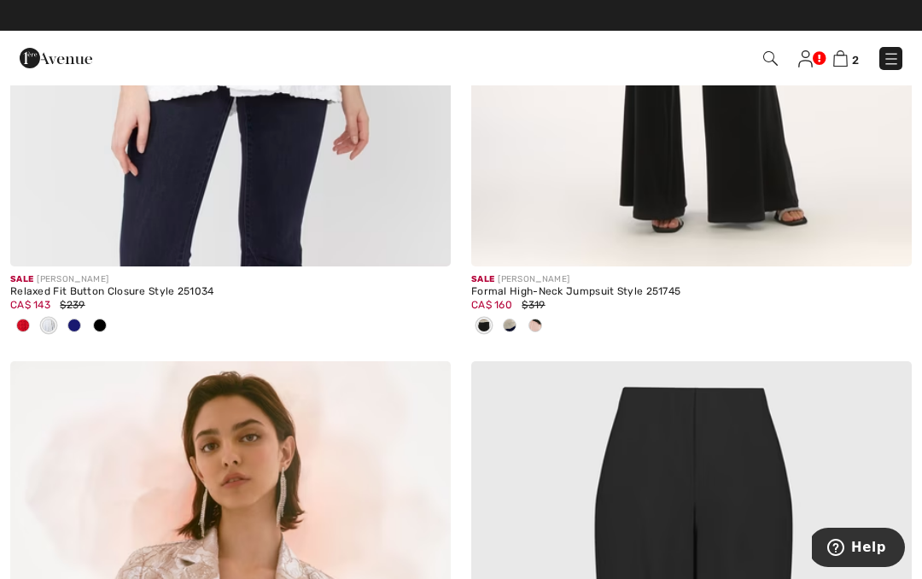
click at [539, 312] on div at bounding box center [536, 326] width 26 height 28
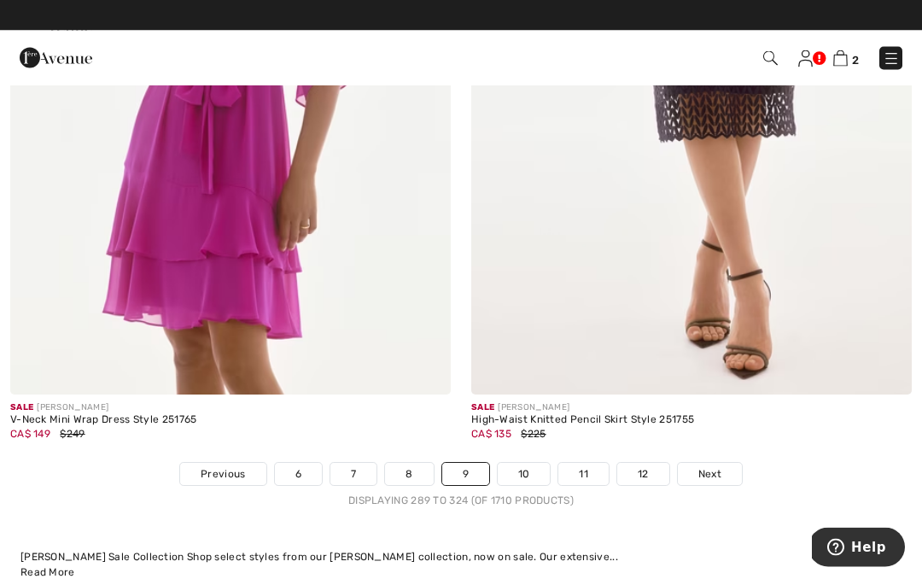
scroll to position [13758, 0]
